Goal: Task Accomplishment & Management: Use online tool/utility

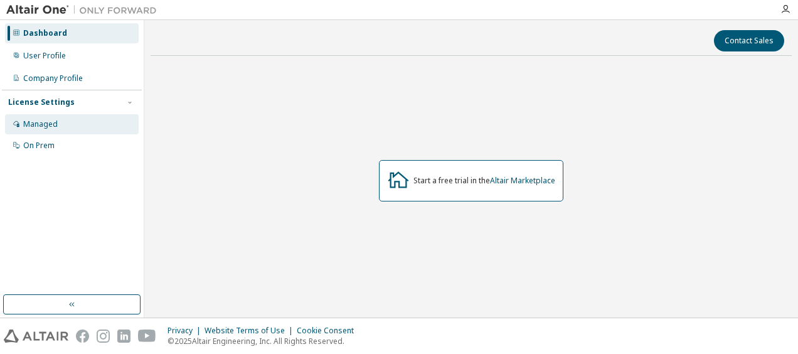
click at [63, 115] on div "Managed" at bounding box center [72, 124] width 134 height 20
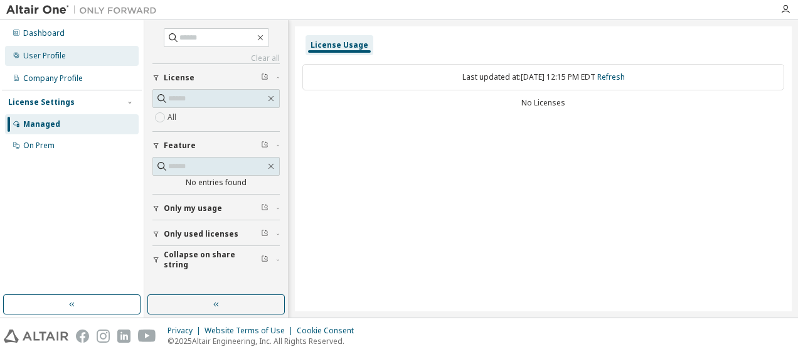
click at [45, 62] on div "User Profile" at bounding box center [72, 56] width 134 height 20
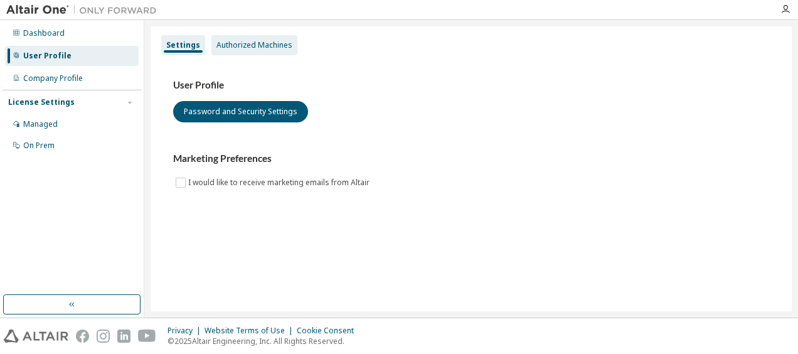
click at [270, 50] on div "Authorized Machines" at bounding box center [254, 45] width 86 height 20
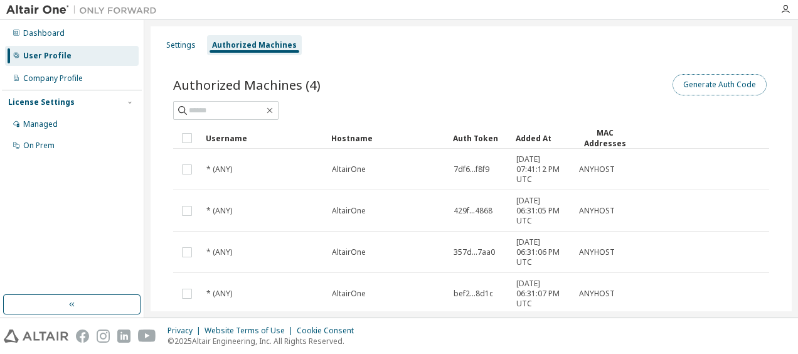
click at [713, 86] on button "Generate Auth Code" at bounding box center [719, 84] width 94 height 21
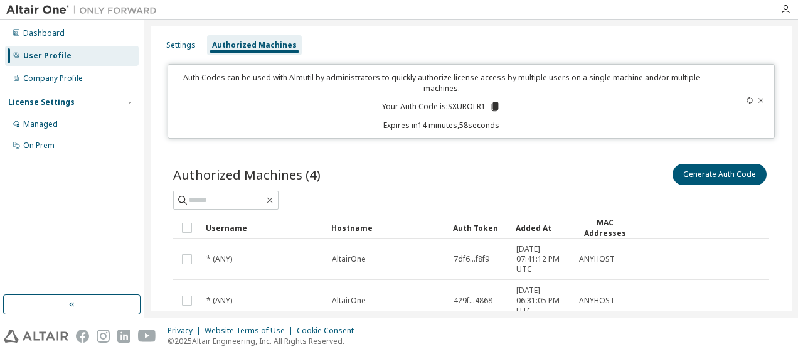
click at [474, 107] on p "Your Auth Code is: SXUROLR1" at bounding box center [441, 106] width 119 height 11
click at [493, 103] on icon at bounding box center [495, 106] width 7 height 9
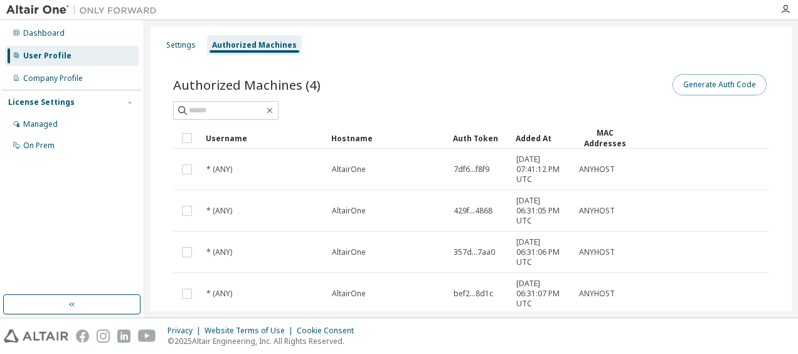
click at [735, 80] on button "Generate Auth Code" at bounding box center [719, 84] width 94 height 21
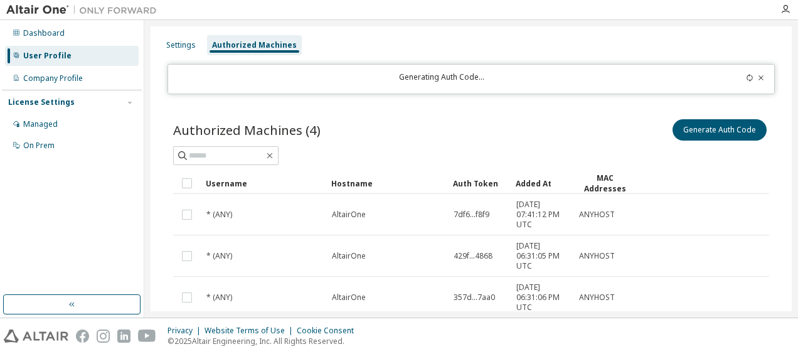
click at [746, 79] on icon at bounding box center [750, 78] width 8 height 8
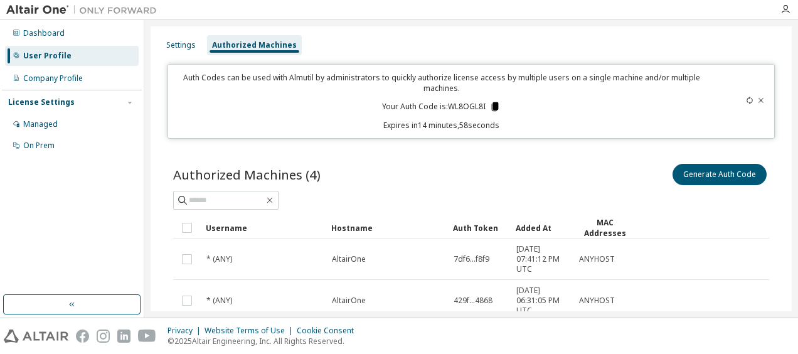
click at [493, 105] on icon at bounding box center [495, 106] width 7 height 9
